Goal: Task Accomplishment & Management: Complete application form

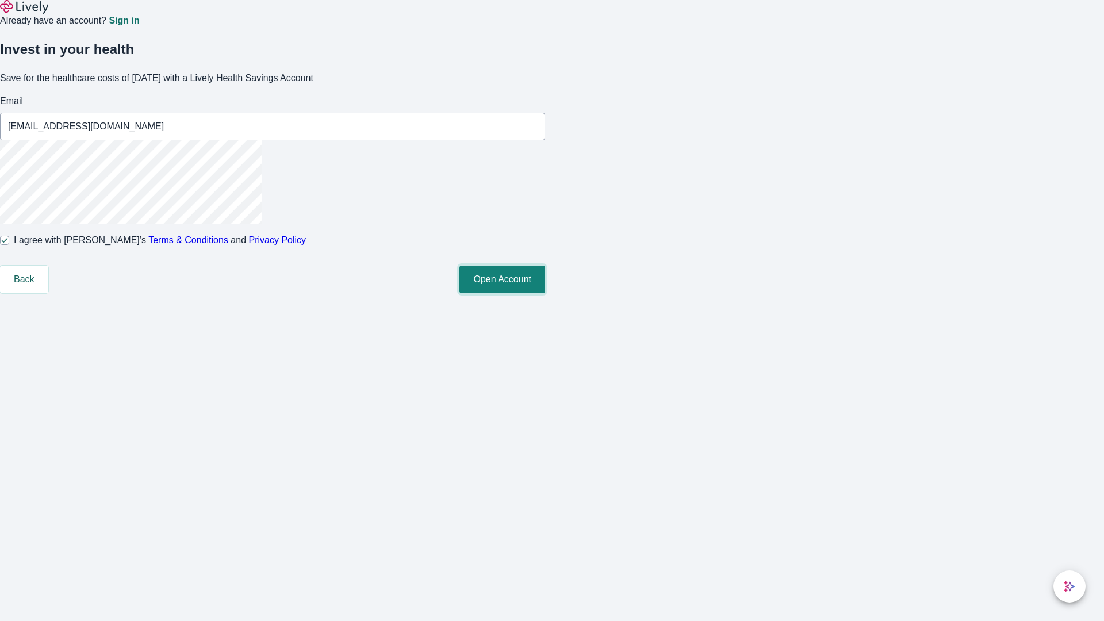
click at [545, 293] on button "Open Account" at bounding box center [502, 280] width 86 height 28
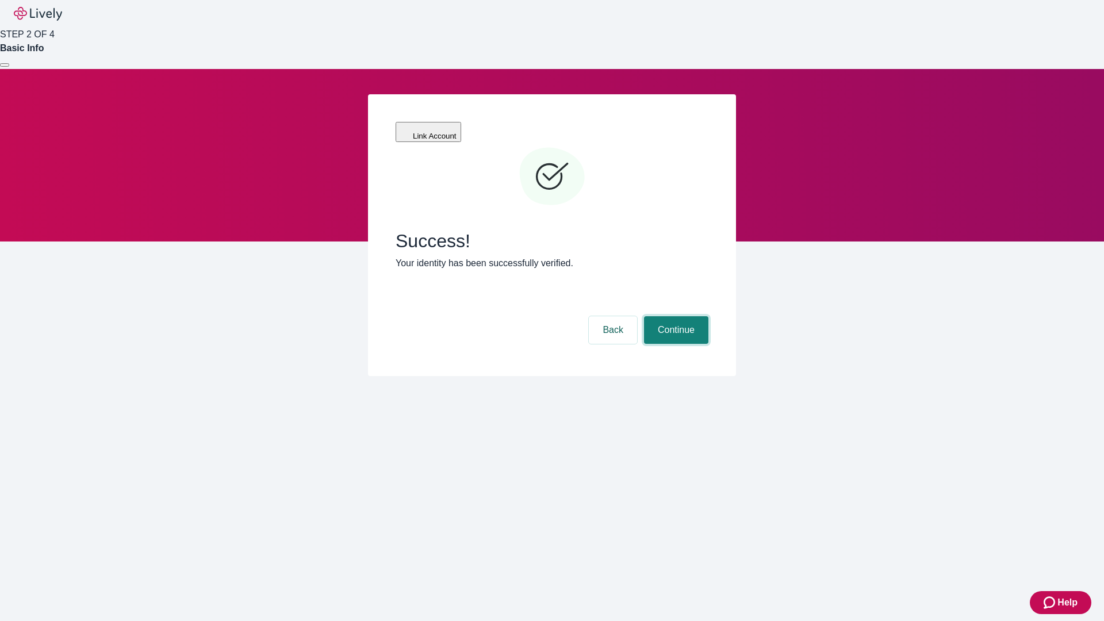
click at [674, 316] on button "Continue" at bounding box center [676, 330] width 64 height 28
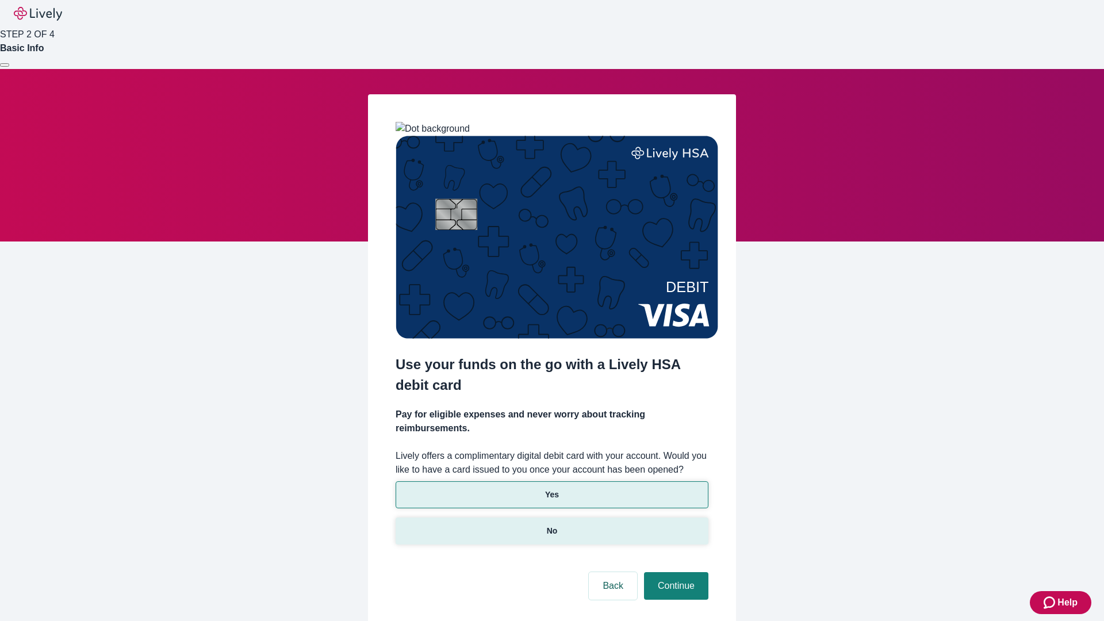
click at [551, 525] on p "No" at bounding box center [552, 531] width 11 height 12
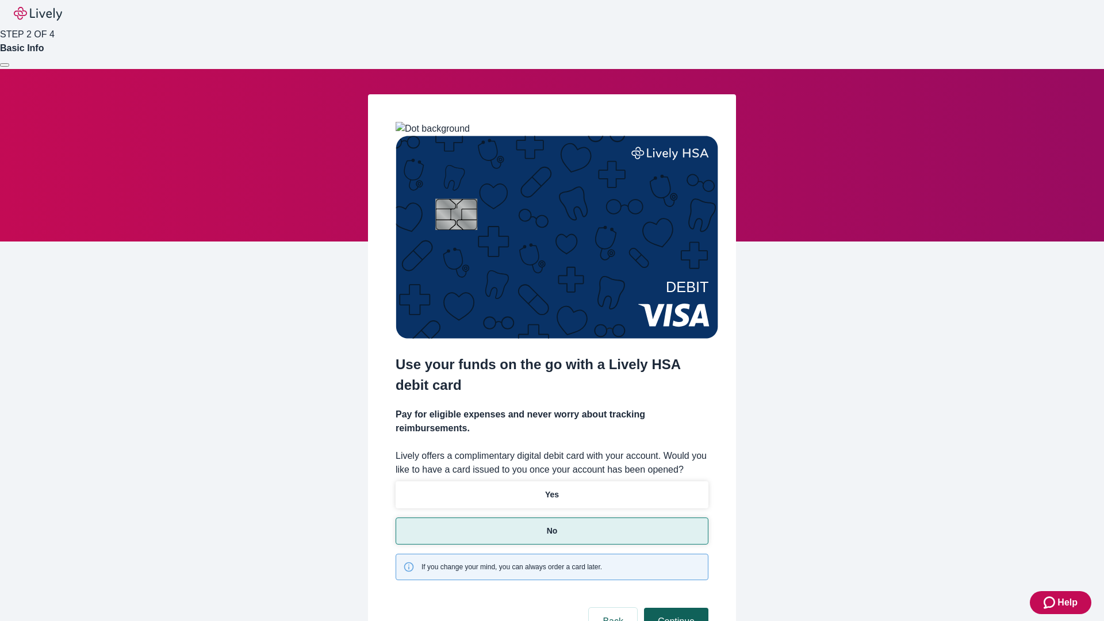
click at [674, 608] on button "Continue" at bounding box center [676, 622] width 64 height 28
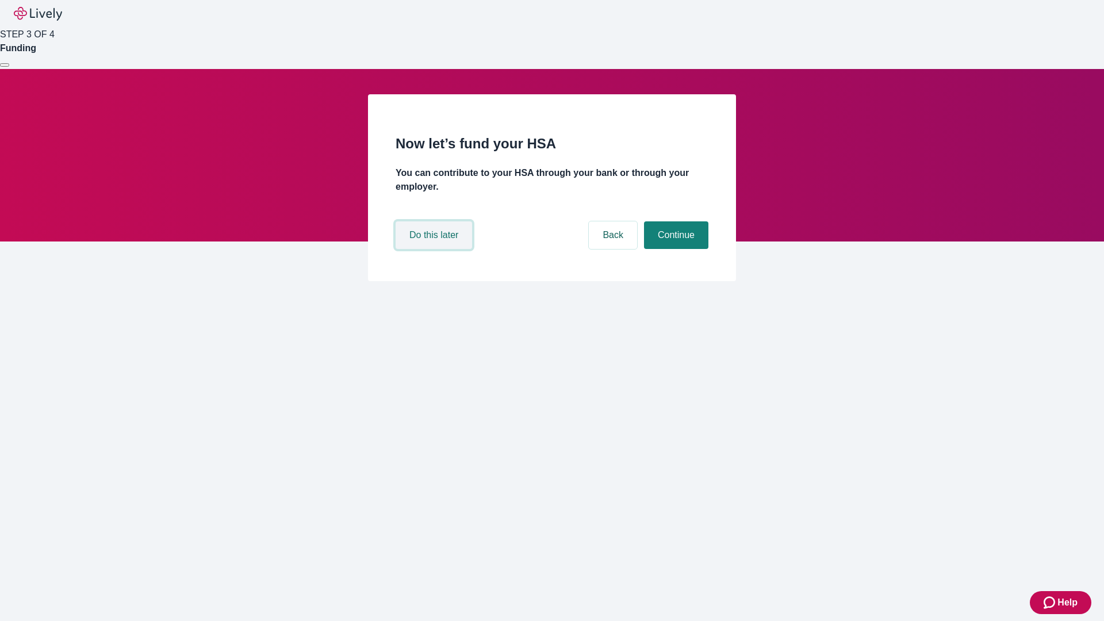
click at [435, 249] on button "Do this later" at bounding box center [434, 235] width 76 height 28
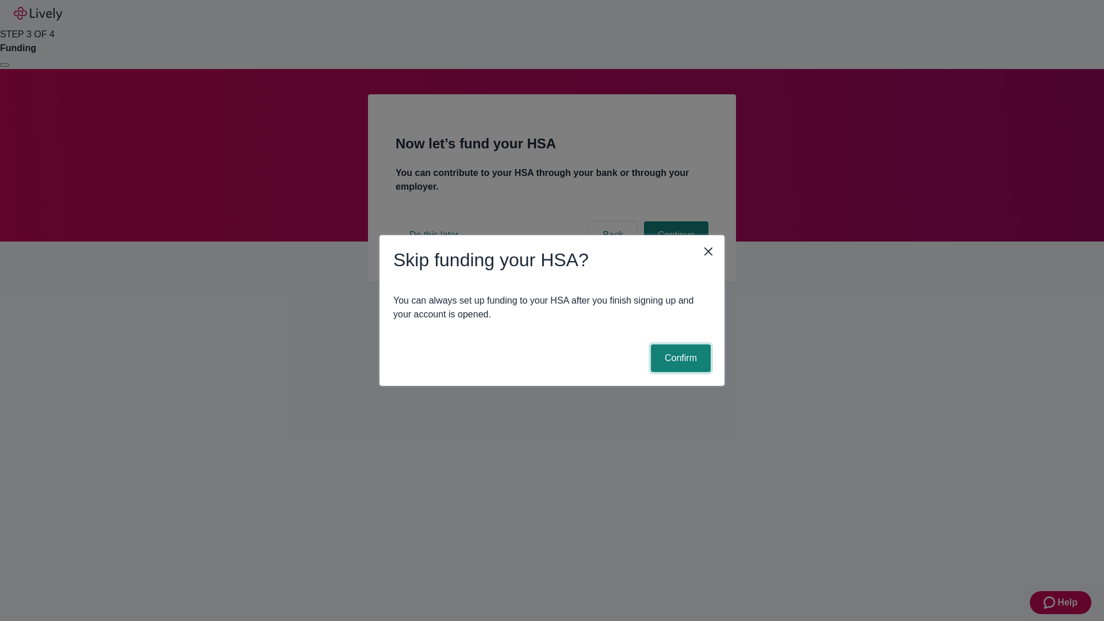
click at [679, 358] on button "Confirm" at bounding box center [681, 358] width 60 height 28
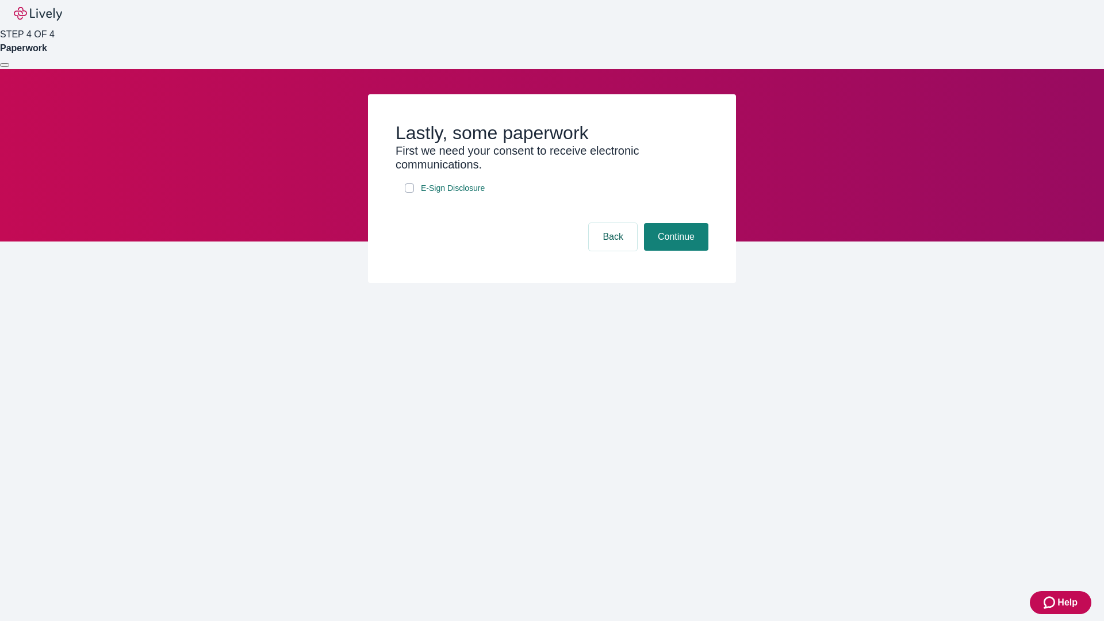
click at [409, 193] on input "E-Sign Disclosure" at bounding box center [409, 187] width 9 height 9
checkbox input "true"
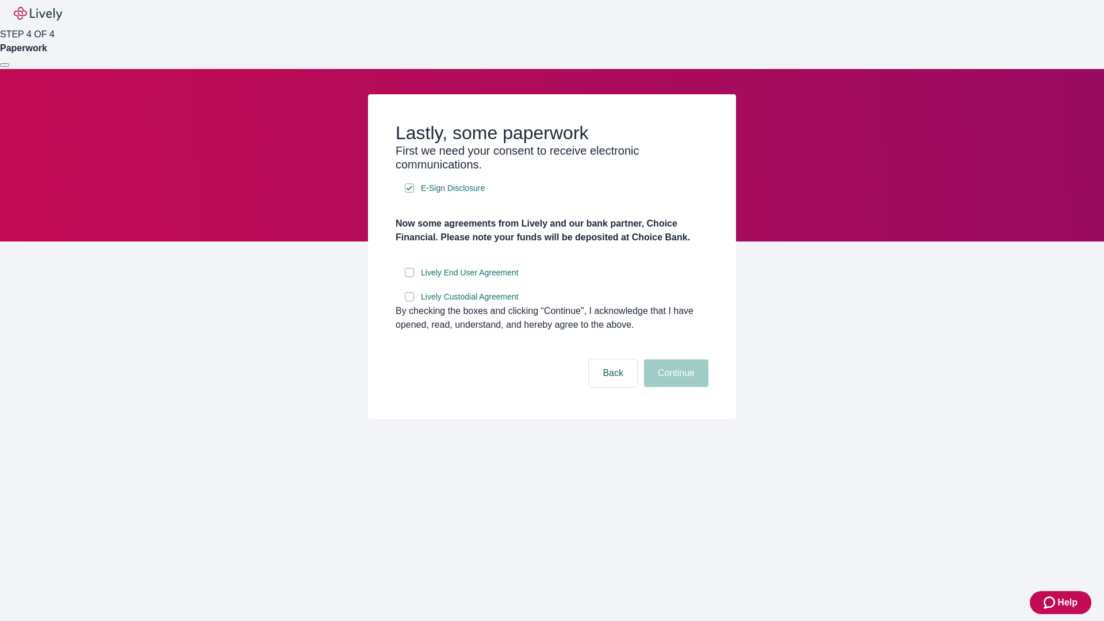
click at [409, 277] on input "Lively End User Agreement" at bounding box center [409, 272] width 9 height 9
checkbox input "true"
click at [409, 301] on input "Lively Custodial Agreement" at bounding box center [409, 296] width 9 height 9
checkbox input "true"
click at [674, 387] on button "Continue" at bounding box center [676, 373] width 64 height 28
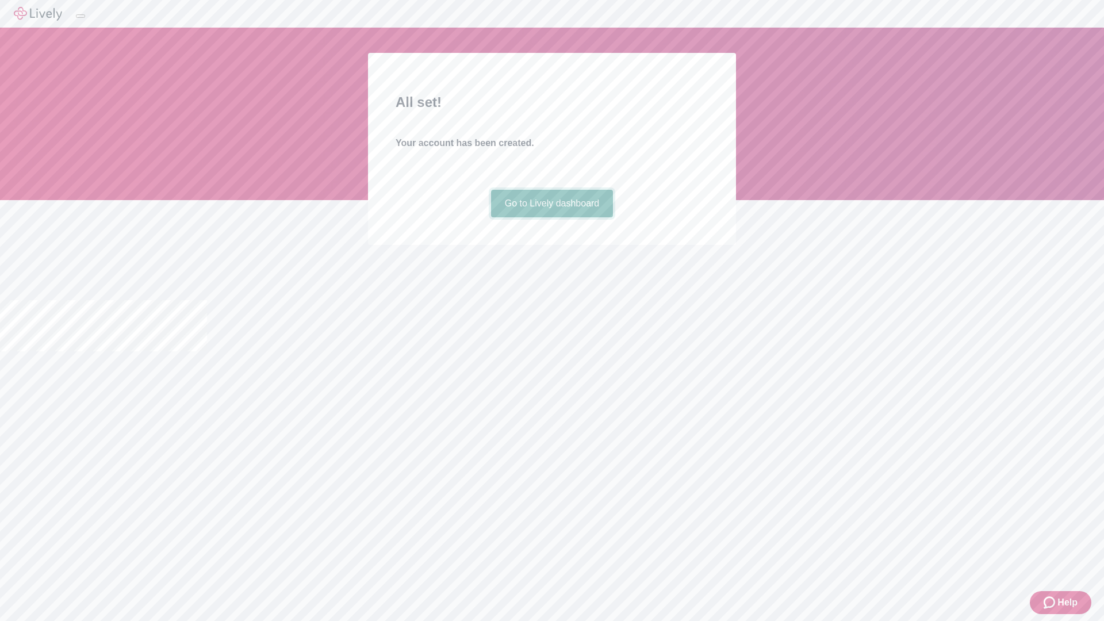
click at [551, 217] on link "Go to Lively dashboard" at bounding box center [552, 204] width 122 height 28
